Goal: Task Accomplishment & Management: Use online tool/utility

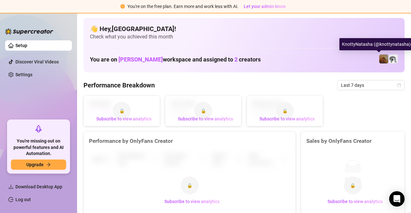
click at [380, 58] on img at bounding box center [383, 59] width 9 height 9
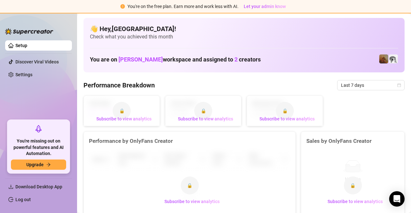
click at [21, 44] on link "Setup" at bounding box center [21, 45] width 12 height 5
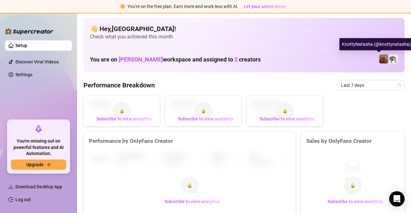
click at [380, 59] on img at bounding box center [383, 59] width 9 height 9
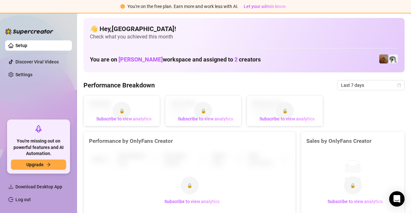
click at [371, 60] on div "You are on [PERSON_NAME] workspace and assigned to 2 creators" at bounding box center [244, 59] width 308 height 14
click at [193, 62] on h1 "You are on [PERSON_NAME] workspace and assigned to 2 creators" at bounding box center [175, 59] width 171 height 7
click at [135, 60] on span "[PERSON_NAME]" at bounding box center [140, 59] width 44 height 7
click at [234, 59] on span "2" at bounding box center [235, 59] width 3 height 7
click at [25, 46] on link "Setup" at bounding box center [21, 45] width 12 height 5
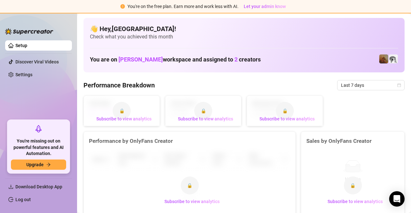
click at [44, 34] on img at bounding box center [29, 31] width 48 height 6
click at [39, 29] on img at bounding box center [29, 31] width 48 height 6
click at [40, 186] on span "Download Desktop App" at bounding box center [38, 186] width 47 height 5
